Goal: Task Accomplishment & Management: Manage account settings

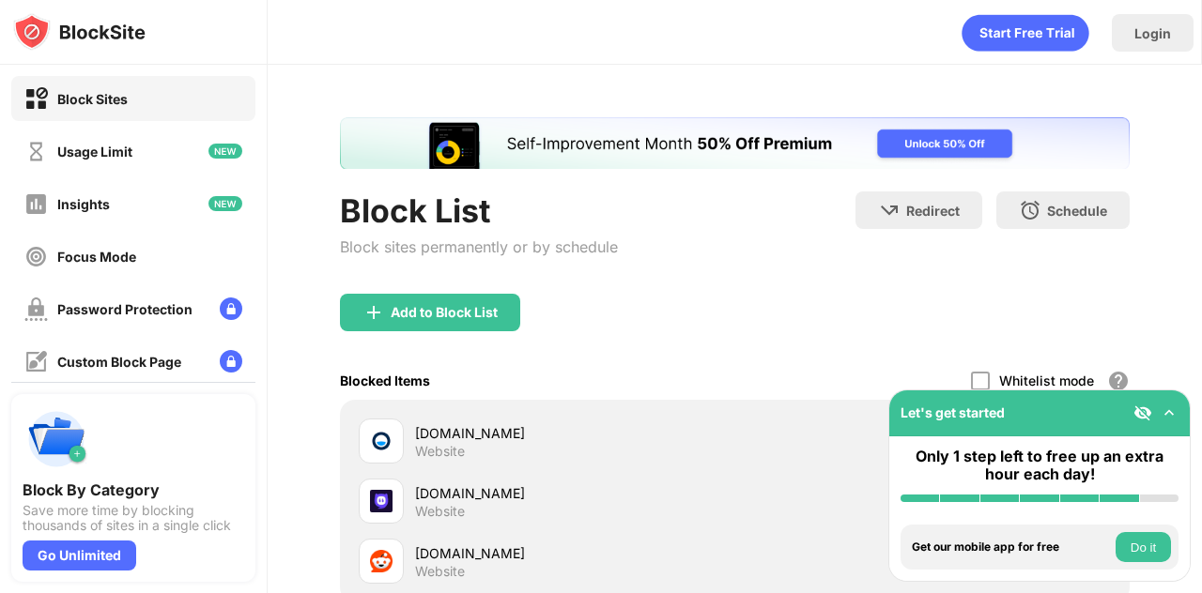
scroll to position [222, 0]
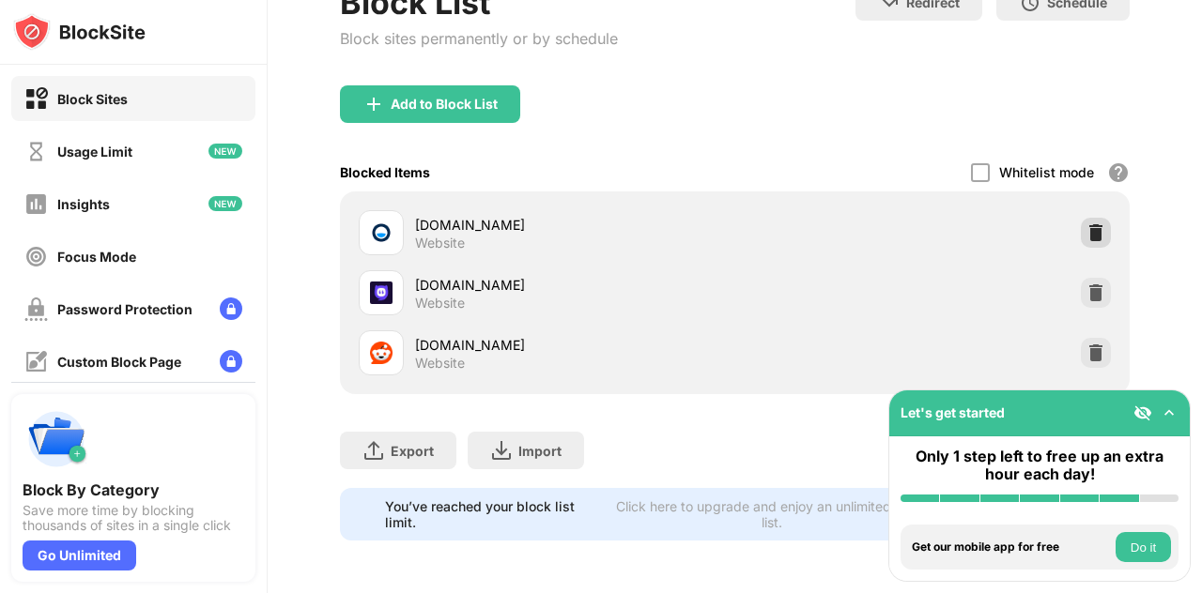
click at [1086, 223] on img at bounding box center [1095, 232] width 19 height 19
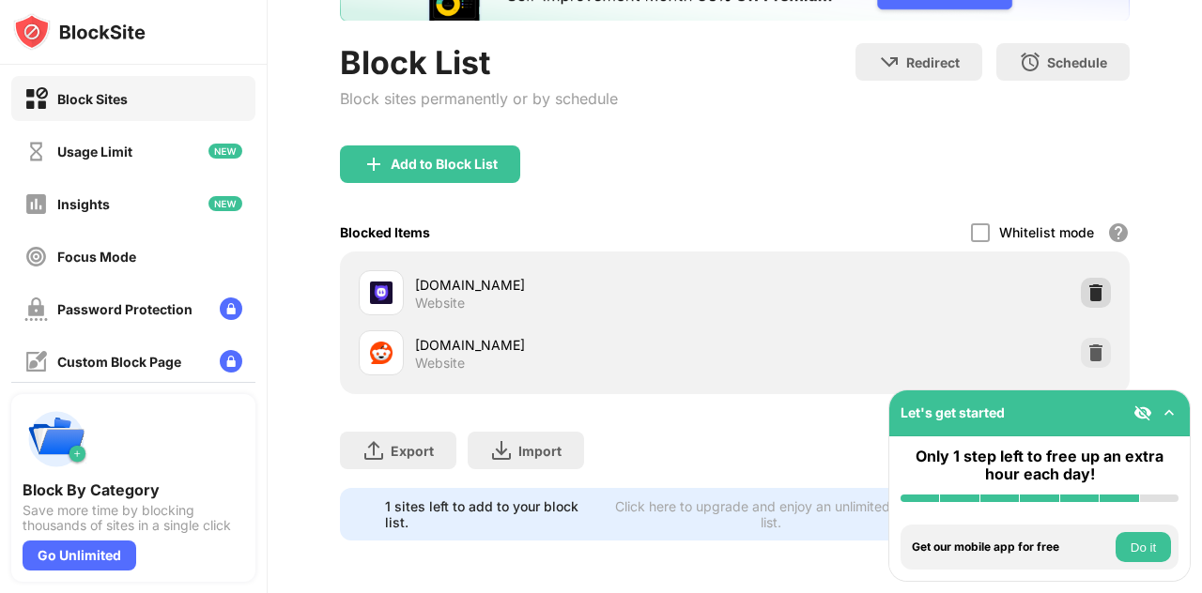
click at [1086, 284] on img at bounding box center [1095, 293] width 19 height 19
click at [1086, 344] on img at bounding box center [1095, 353] width 19 height 19
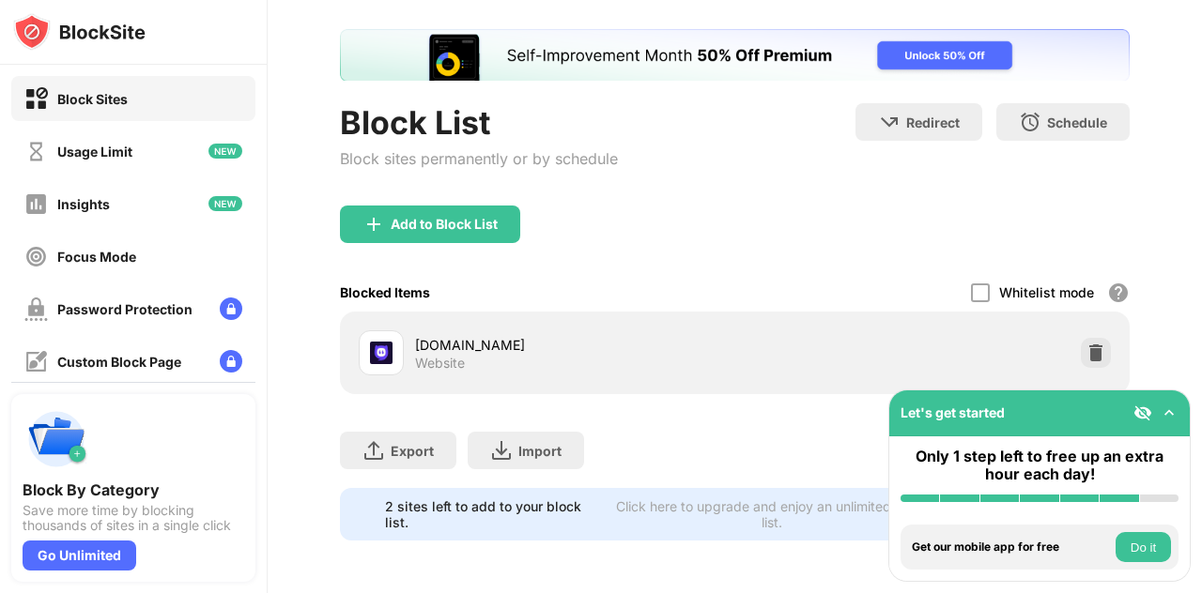
scroll to position [101, 0]
